Goal: Navigation & Orientation: Find specific page/section

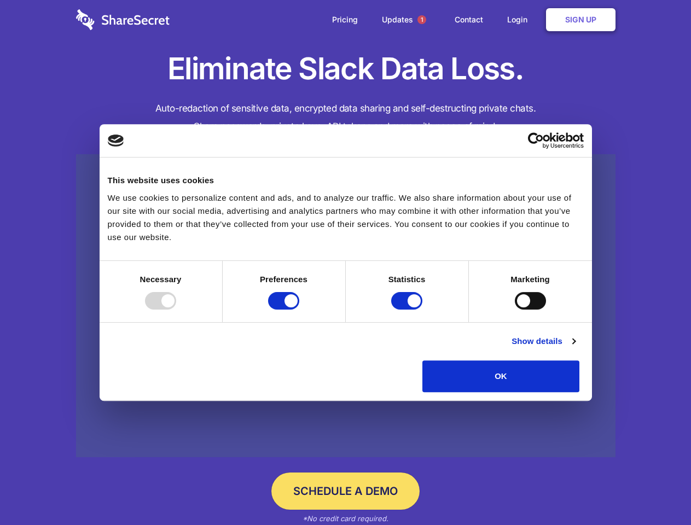
click at [176, 310] on div at bounding box center [160, 301] width 31 height 18
click at [299, 310] on input "Preferences" at bounding box center [283, 301] width 31 height 18
checkbox input "false"
click at [408, 310] on input "Statistics" at bounding box center [406, 301] width 31 height 18
checkbox input "false"
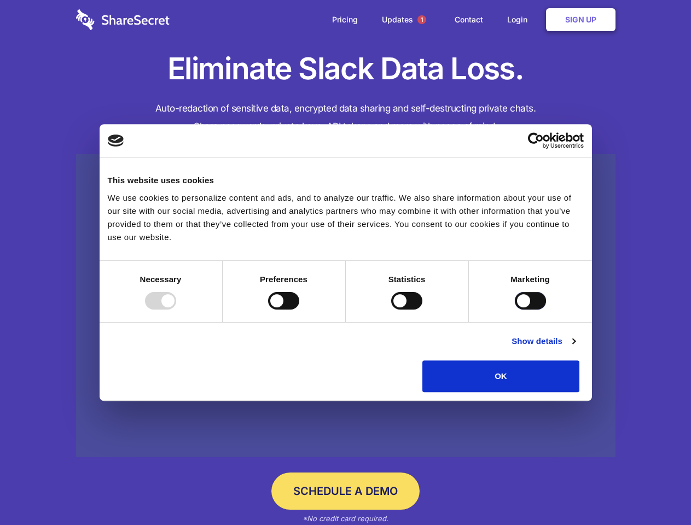
click at [515, 310] on input "Marketing" at bounding box center [530, 301] width 31 height 18
checkbox input "true"
click at [575, 348] on link "Show details" at bounding box center [542, 341] width 63 height 13
click at [0, 0] on ul "Necessary 7 Necessary cookies help make a website usable by enabling basic func…" at bounding box center [0, 0] width 0 height 0
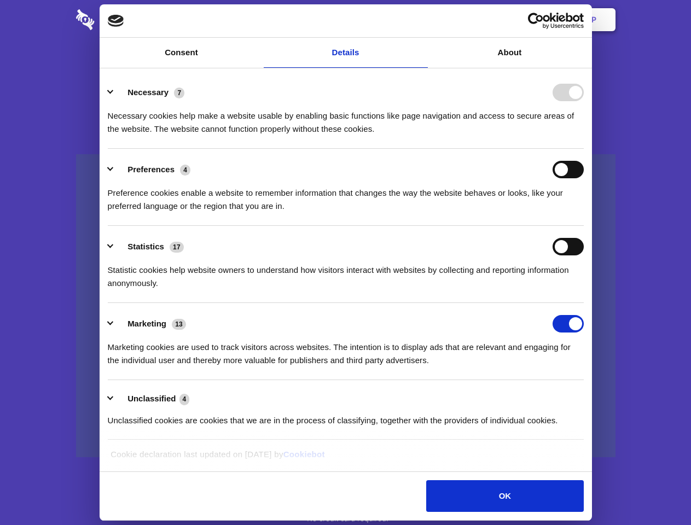
click at [421, 20] on span "1" at bounding box center [421, 19] width 9 height 9
